Goal: Task Accomplishment & Management: Use online tool/utility

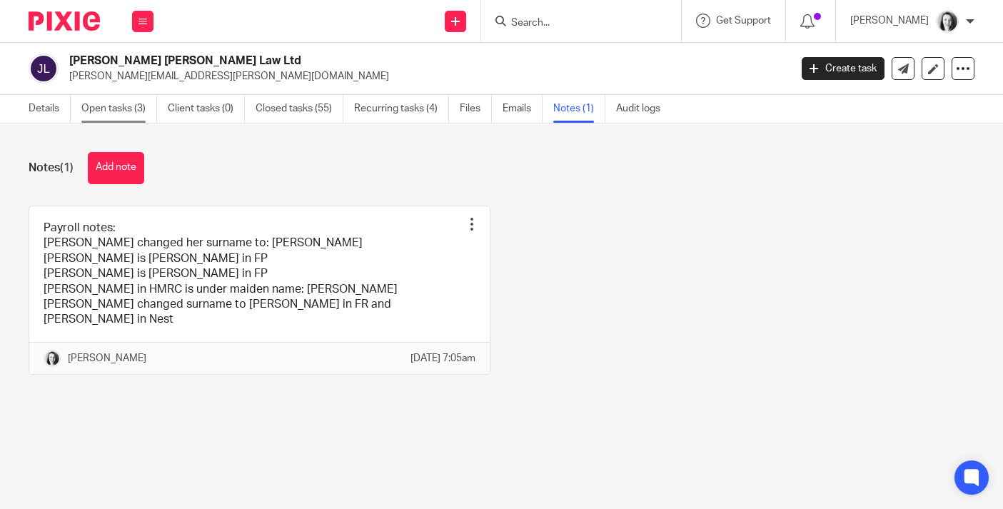
click at [120, 111] on link "Open tasks (3)" at bounding box center [119, 109] width 76 height 28
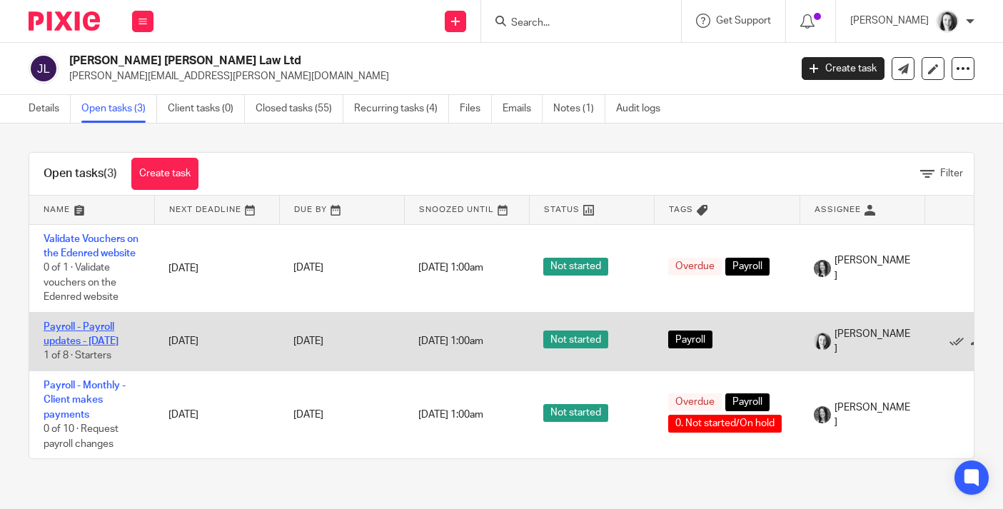
click at [99, 346] on link "Payroll - Payroll updates - [DATE]" at bounding box center [81, 334] width 75 height 24
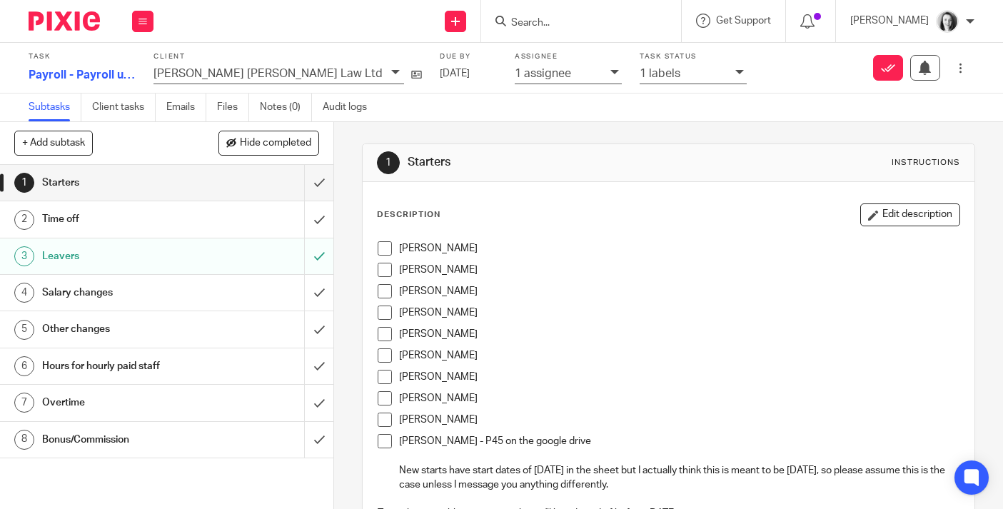
click at [131, 182] on h1 "Starters" at bounding box center [125, 182] width 166 height 21
